Goal: Task Accomplishment & Management: Complete application form

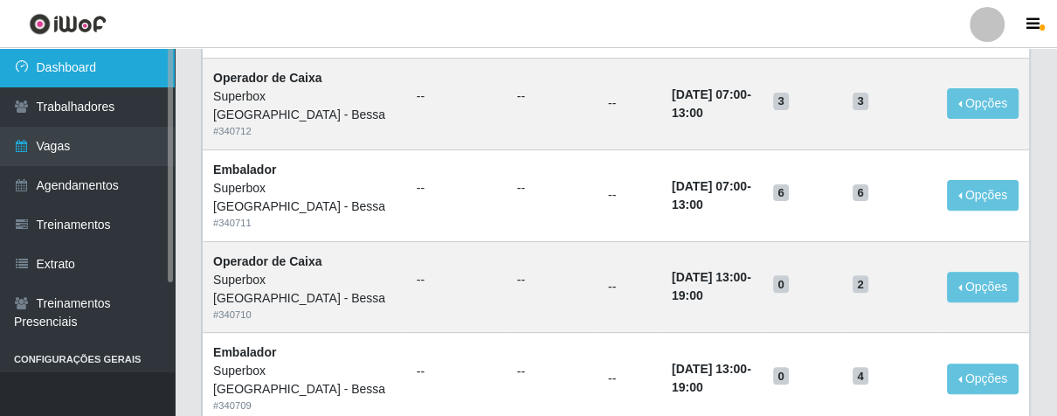
click at [38, 61] on link "Dashboard" at bounding box center [87, 67] width 175 height 39
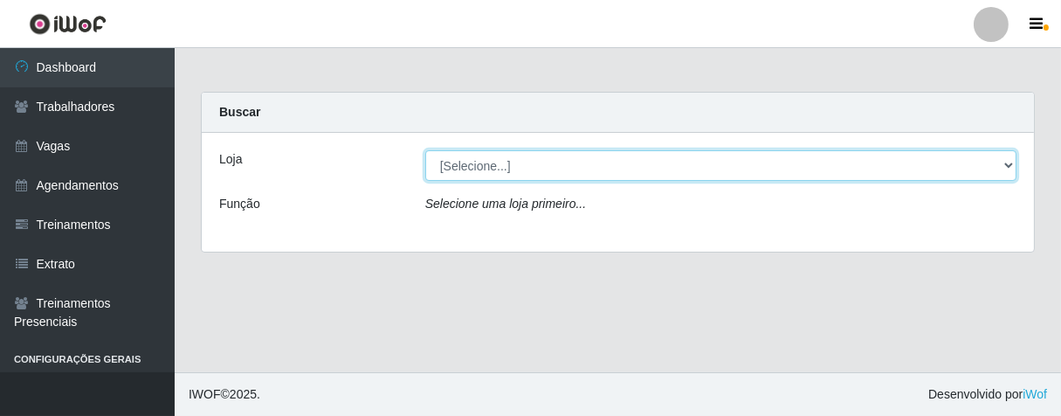
click at [1007, 166] on select "[Selecione...] Superbox [GEOGRAPHIC_DATA] - Bessa" at bounding box center [720, 165] width 591 height 31
select select "206"
click at [425, 150] on select "[Selecione...] Superbox [GEOGRAPHIC_DATA] - Bessa" at bounding box center [720, 165] width 591 height 31
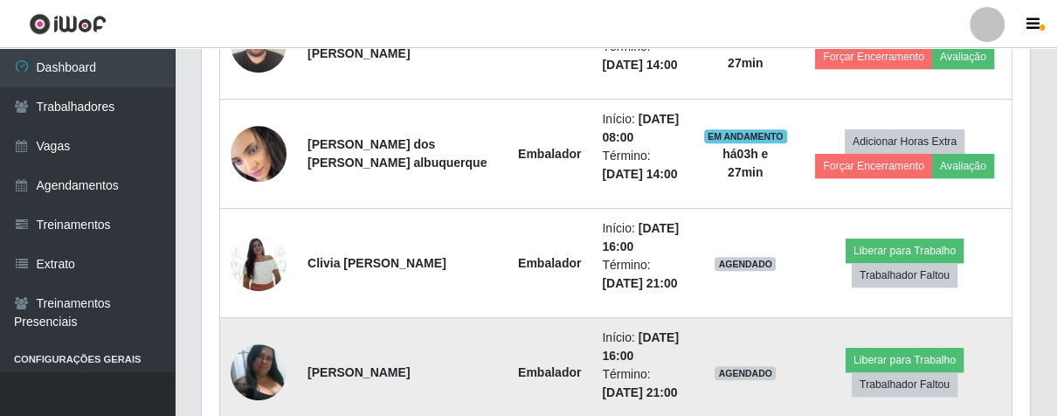
scroll to position [970, 0]
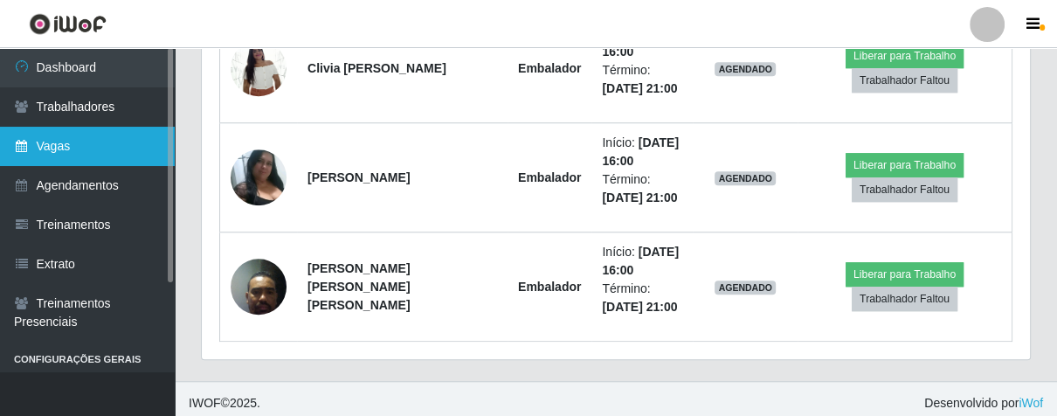
click at [118, 153] on link "Vagas" at bounding box center [87, 146] width 175 height 39
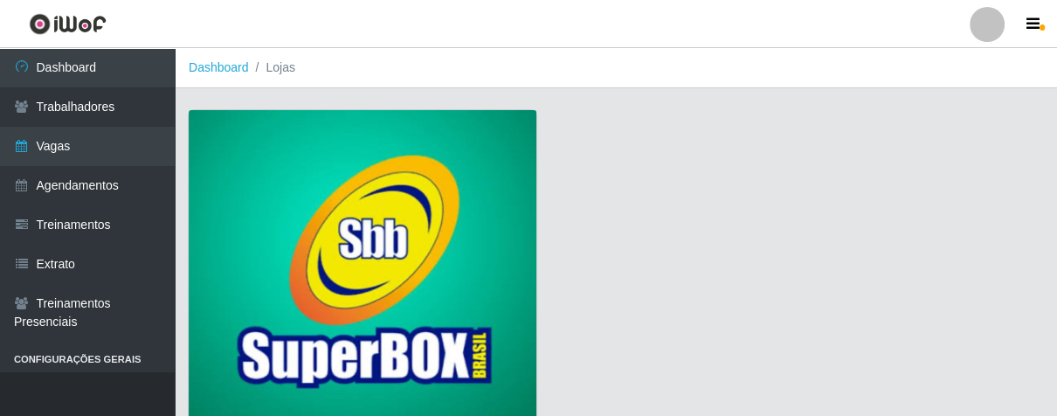
click at [419, 177] on img at bounding box center [363, 268] width 348 height 316
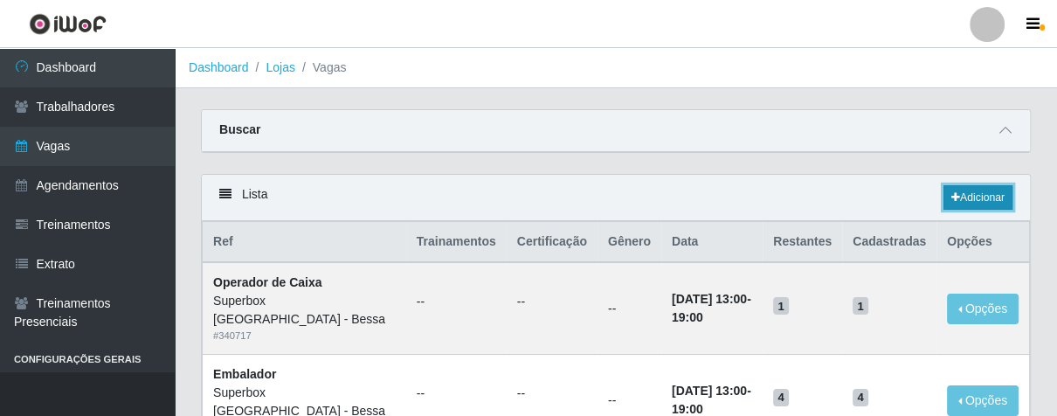
click at [961, 208] on link "Adicionar" at bounding box center [977, 197] width 69 height 24
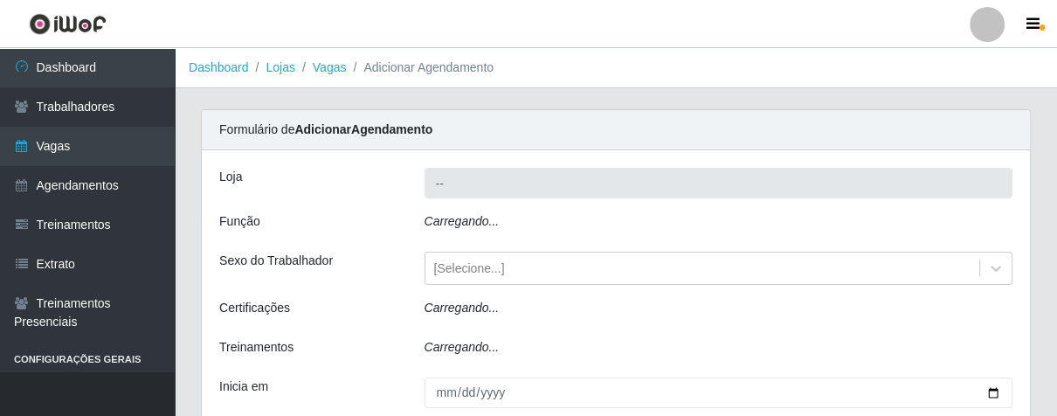
type input "Superbox [GEOGRAPHIC_DATA] - Bessa"
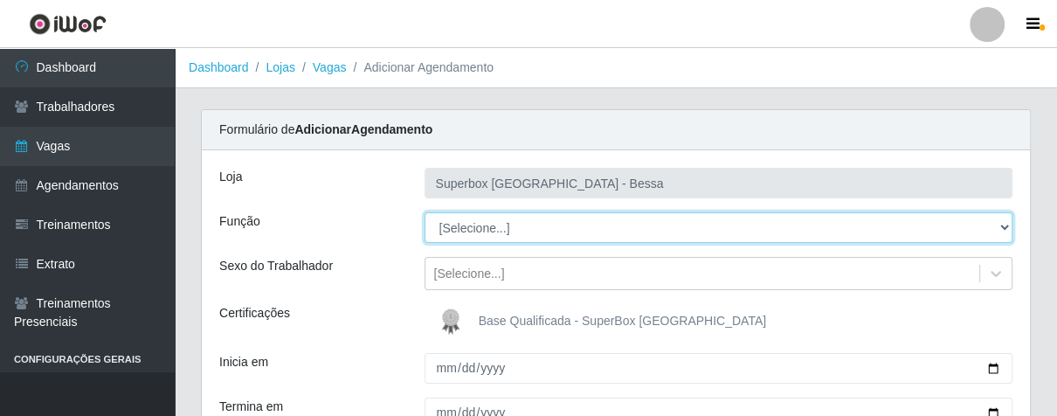
click at [997, 219] on select "[Selecione...] ASG ASG + ASG ++ Embalador Embalador + Embalador ++ Operador de …" at bounding box center [718, 227] width 589 height 31
select select "1"
click at [424, 212] on select "[Selecione...] ASG ASG + ASG ++ Embalador Embalador + Embalador ++ Operador de …" at bounding box center [718, 227] width 589 height 31
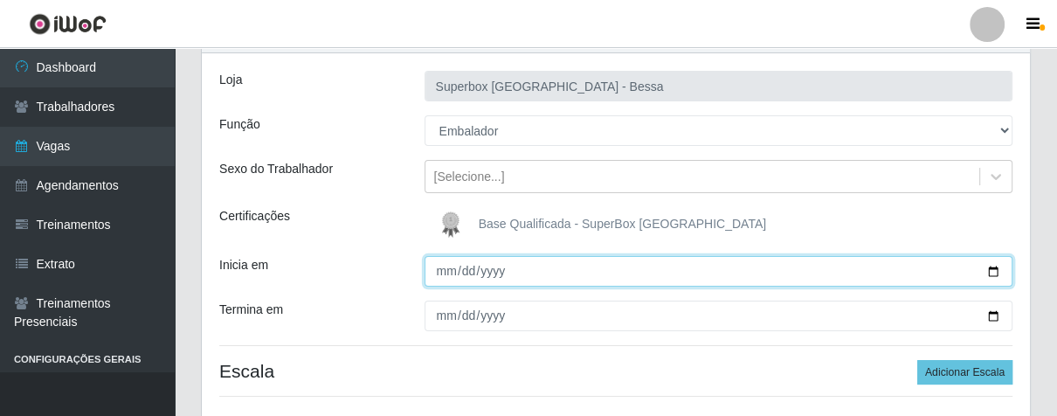
click at [439, 279] on input "Inicia em" at bounding box center [718, 271] width 589 height 31
type input "[DATE]"
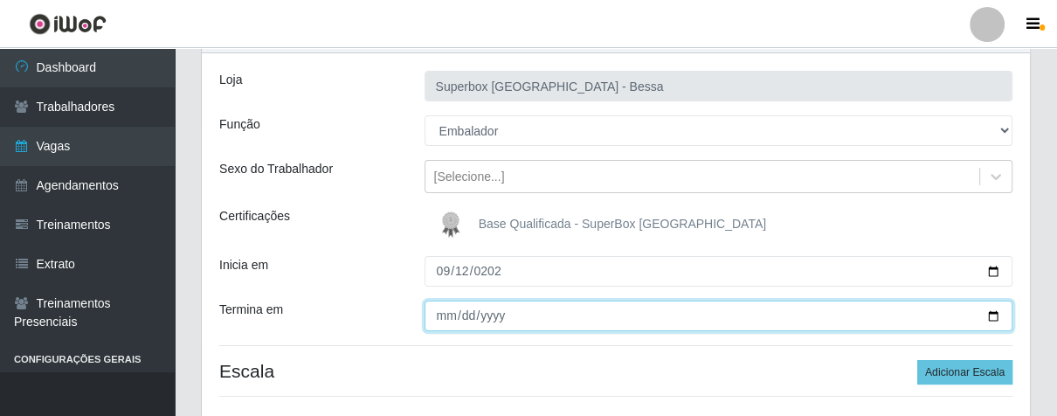
click at [437, 321] on input "Termina em" at bounding box center [718, 315] width 589 height 31
type input "[DATE]"
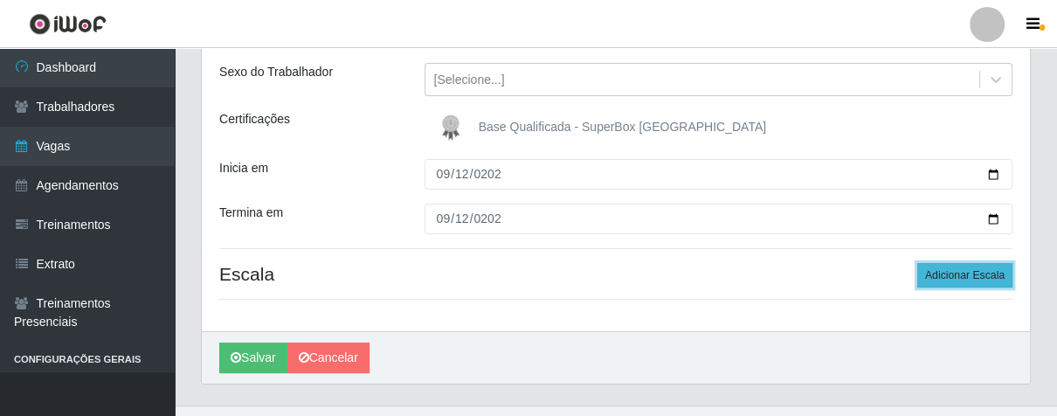
click at [975, 274] on button "Adicionar Escala" at bounding box center [964, 275] width 95 height 24
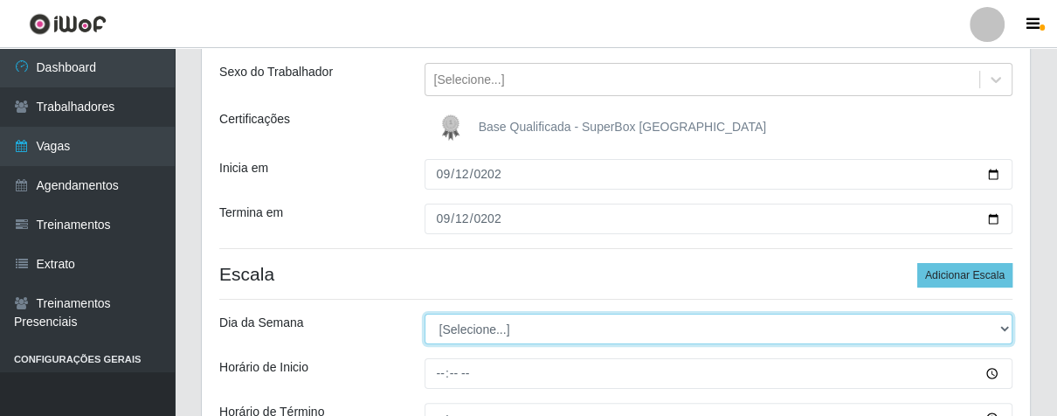
click at [993, 333] on select "[Selecione...] Segunda Terça Quarta Quinta Sexta Sábado Domingo" at bounding box center [718, 329] width 589 height 31
select select "5"
click at [424, 314] on select "[Selecione...] Segunda Terça Quarta Quinta Sexta Sábado Domingo" at bounding box center [718, 329] width 589 height 31
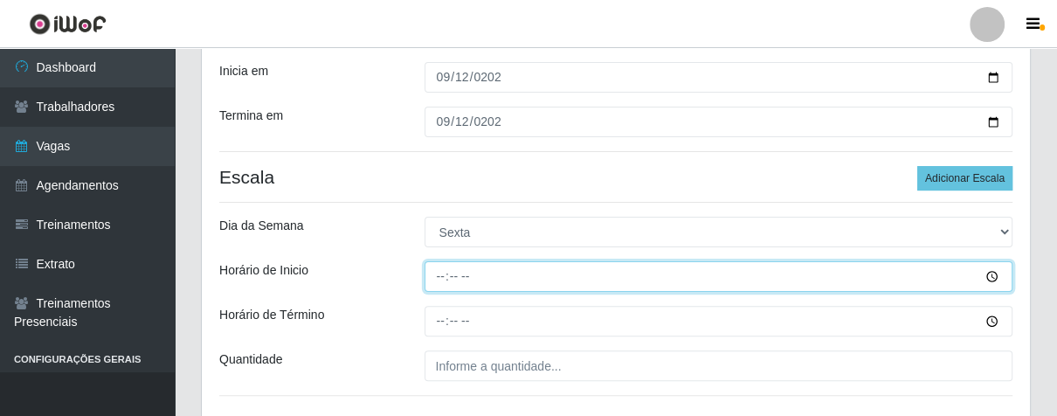
click at [445, 278] on input "Horário de Inicio" at bounding box center [718, 276] width 589 height 31
type input "14:00"
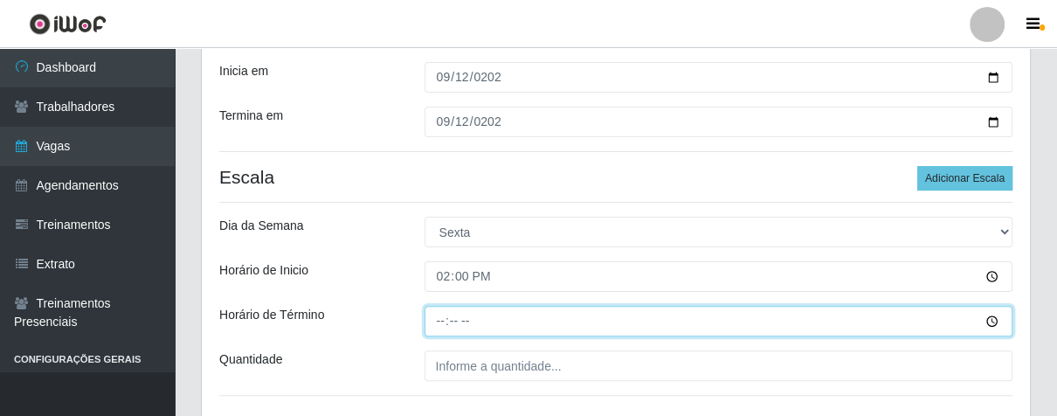
click at [443, 323] on input "Horário de Término" at bounding box center [718, 321] width 589 height 31
type input "20:00"
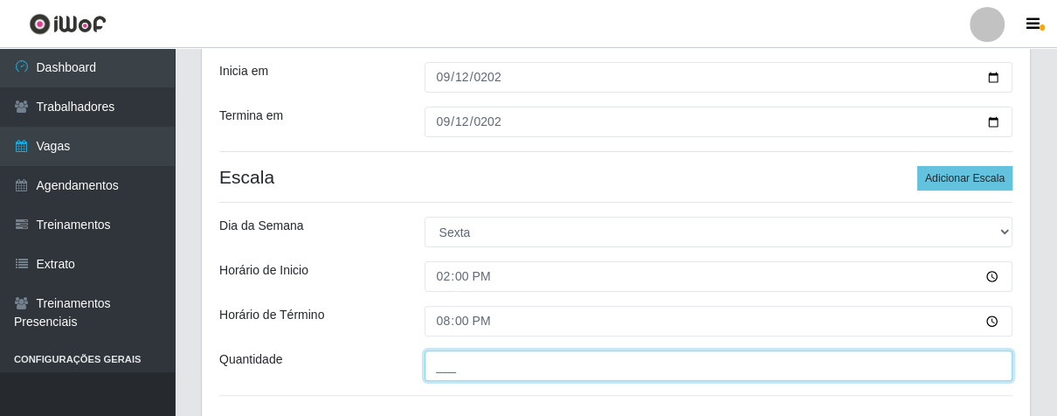
click at [483, 362] on input "___" at bounding box center [718, 365] width 589 height 31
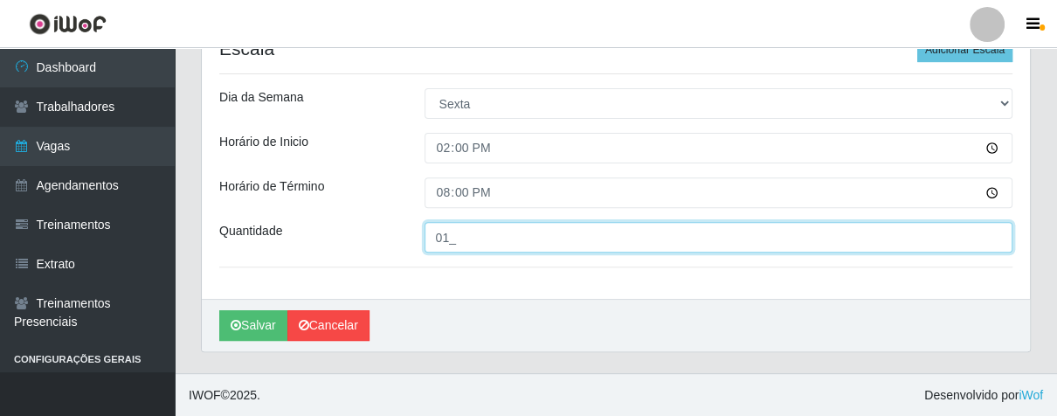
type input "01_"
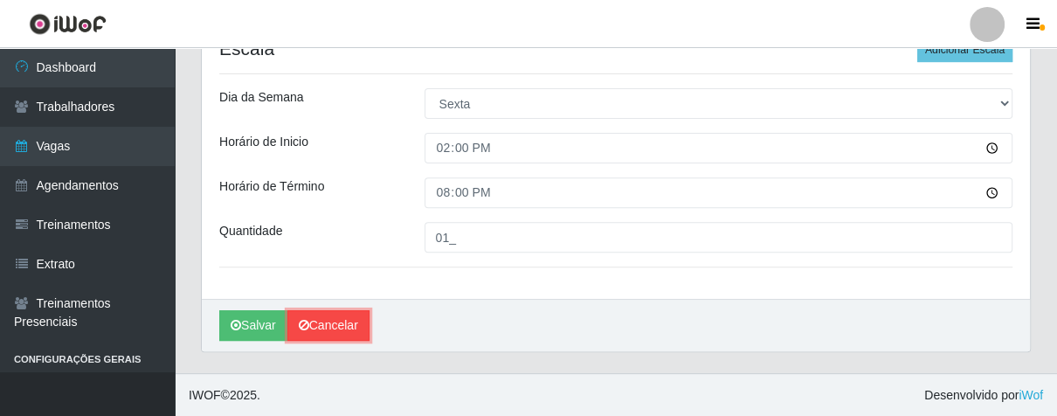
click at [309, 321] on icon at bounding box center [304, 325] width 10 height 12
